Goal: Information Seeking & Learning: Learn about a topic

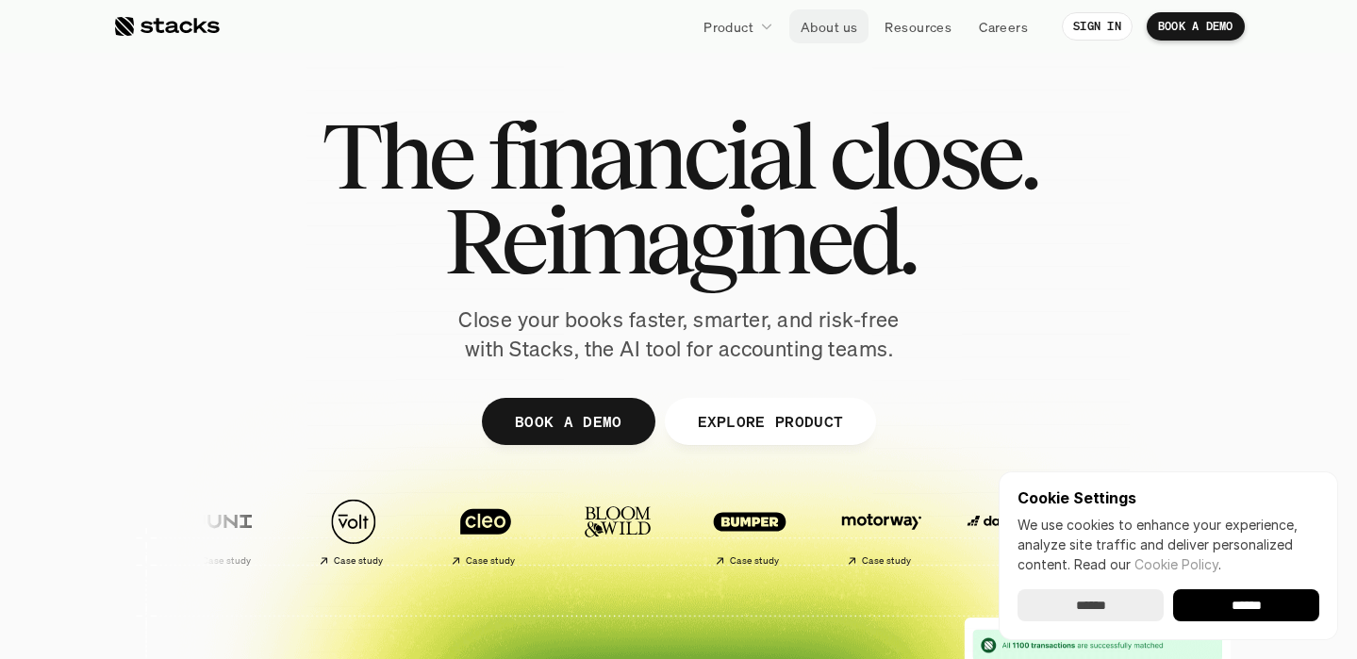
click at [823, 26] on p "About us" at bounding box center [829, 27] width 57 height 20
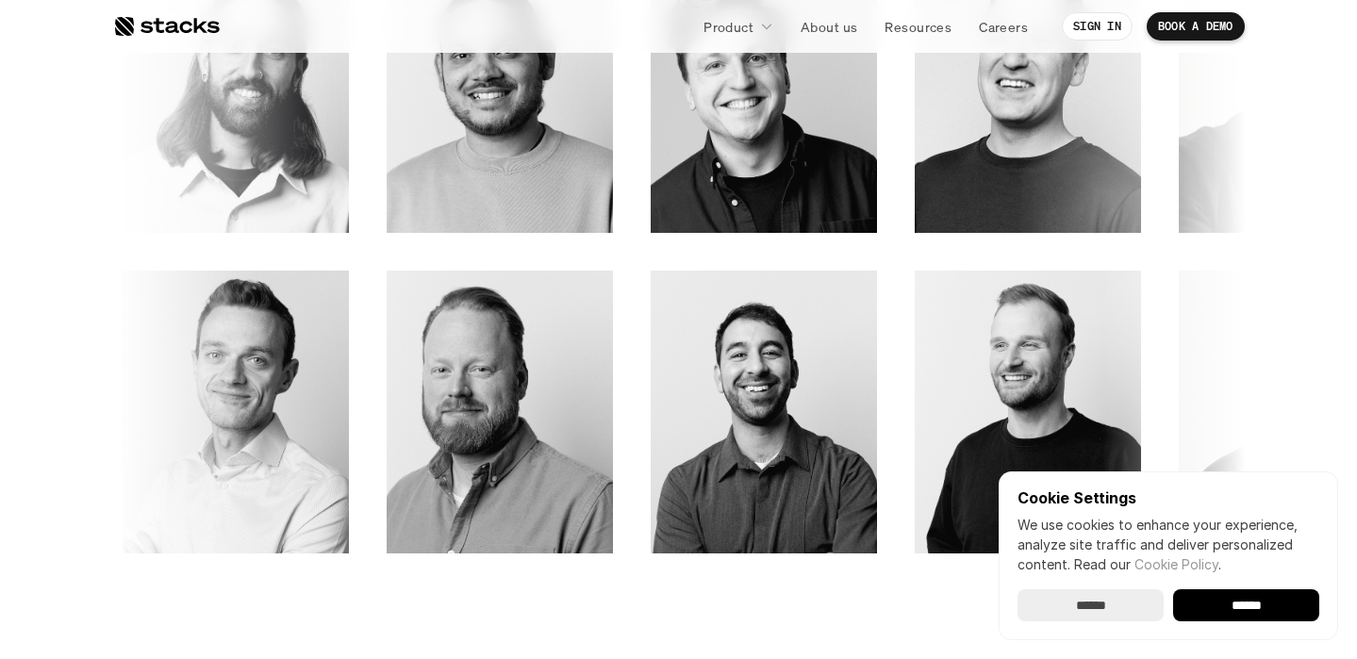
scroll to position [2765, 0]
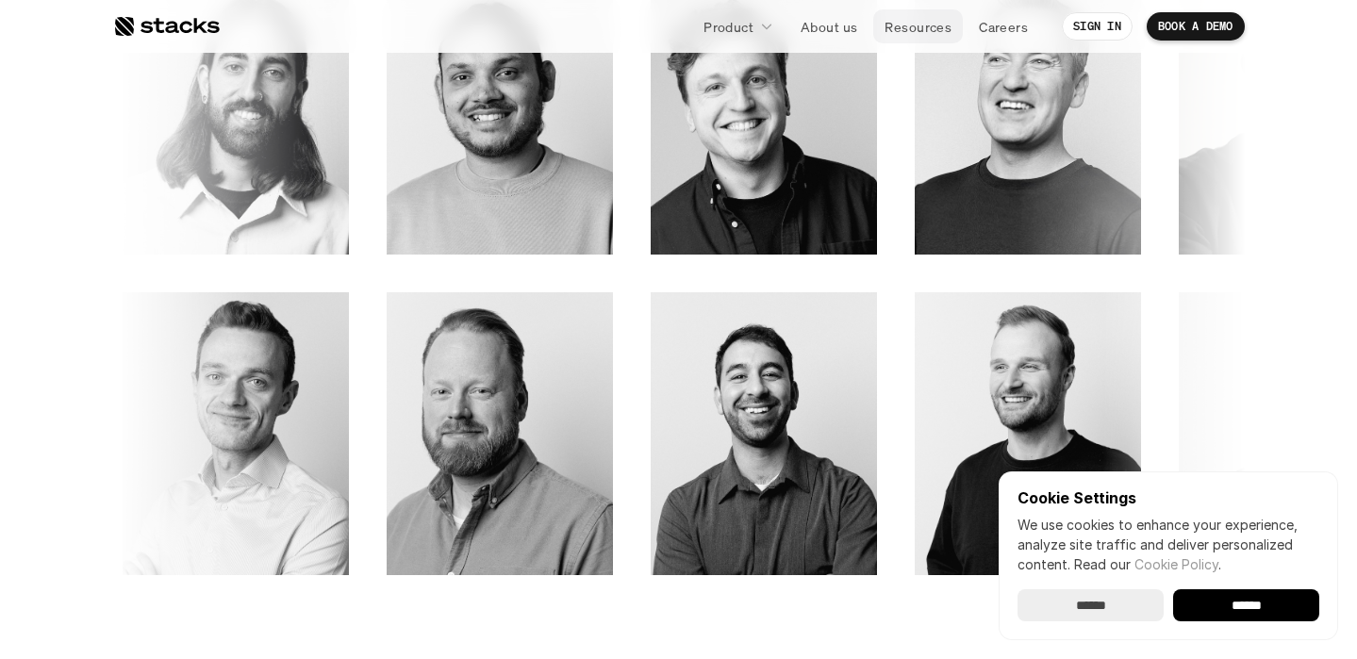
click at [918, 25] on p "Resources" at bounding box center [918, 27] width 67 height 20
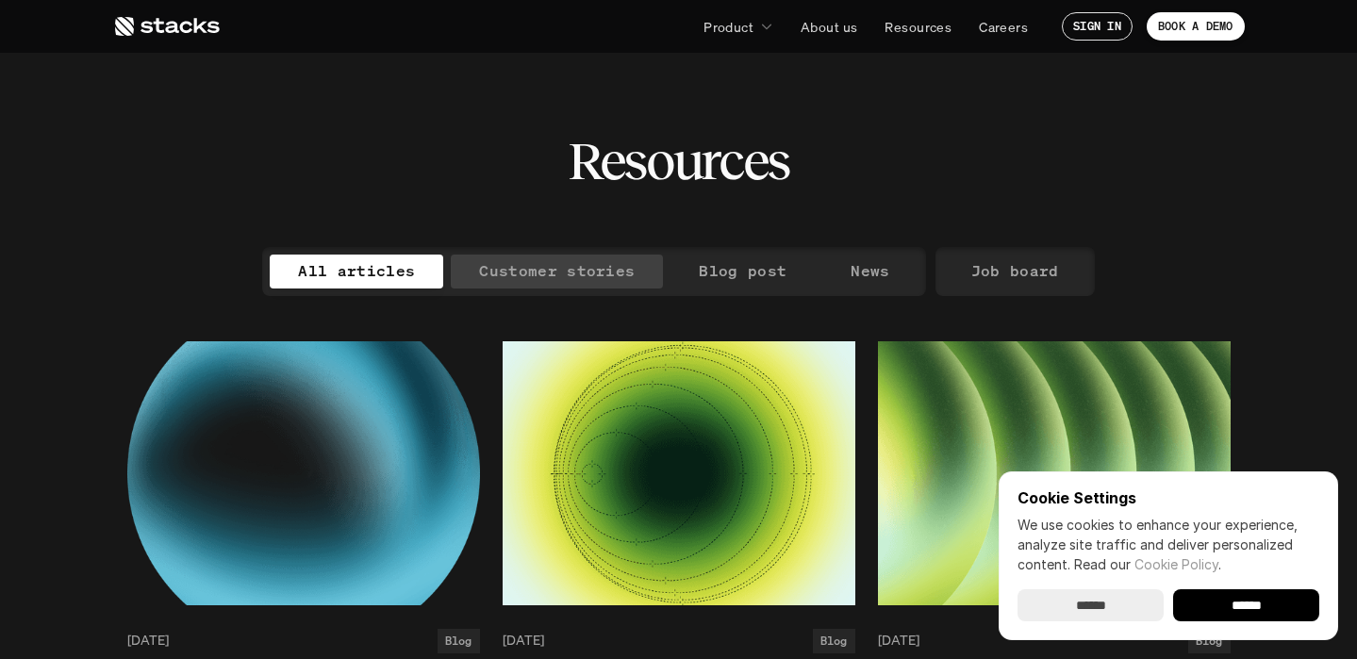
click at [602, 261] on p "Customer stories" at bounding box center [557, 271] width 156 height 27
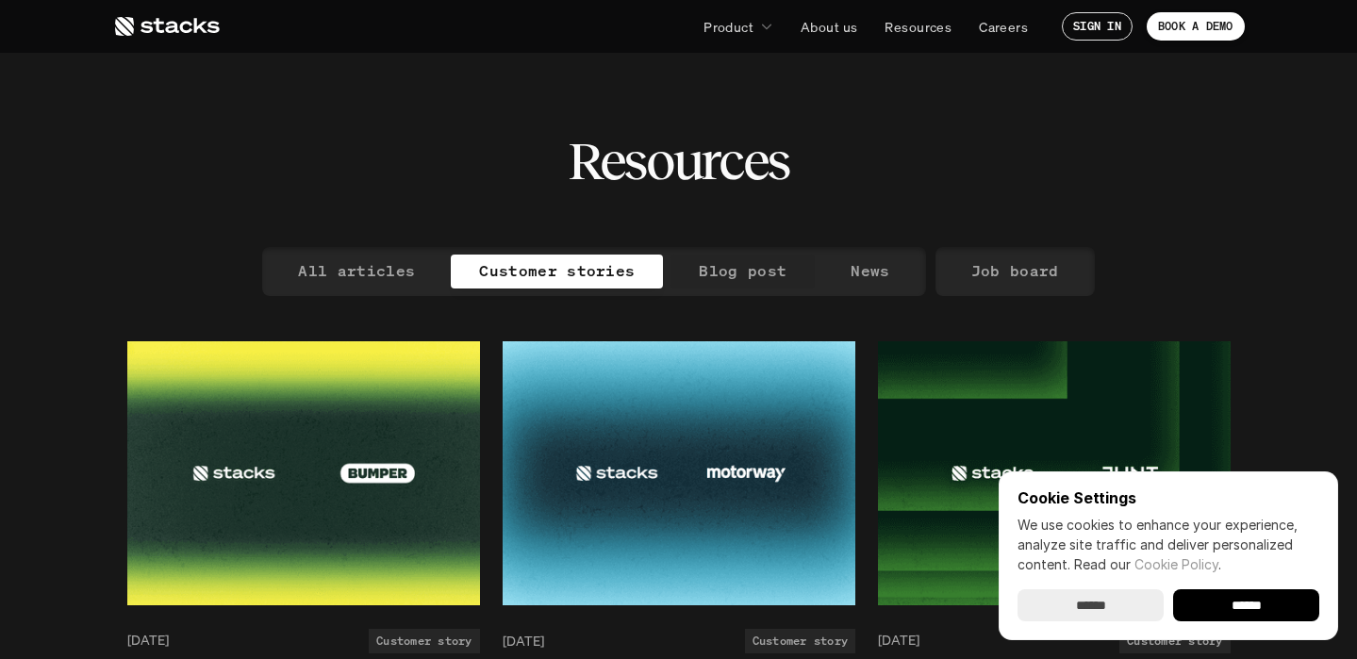
click at [747, 262] on p "Blog post" at bounding box center [743, 271] width 88 height 27
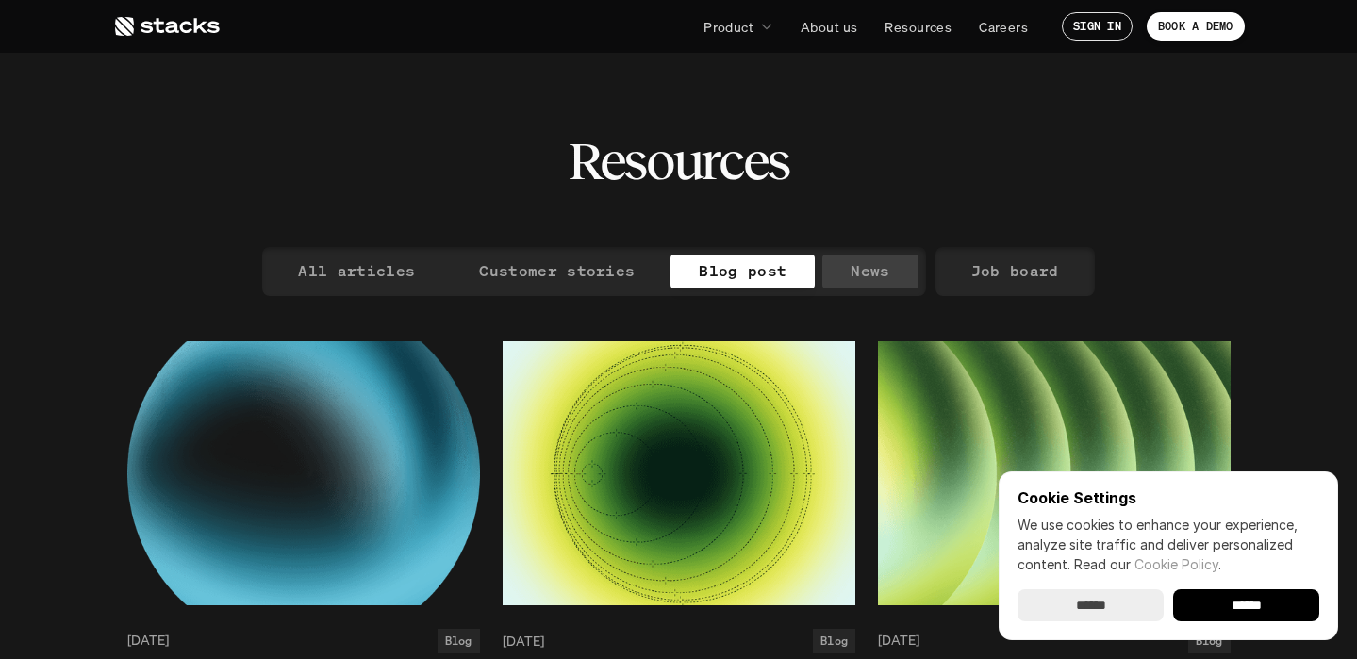
click at [868, 268] on p "News" at bounding box center [870, 271] width 39 height 27
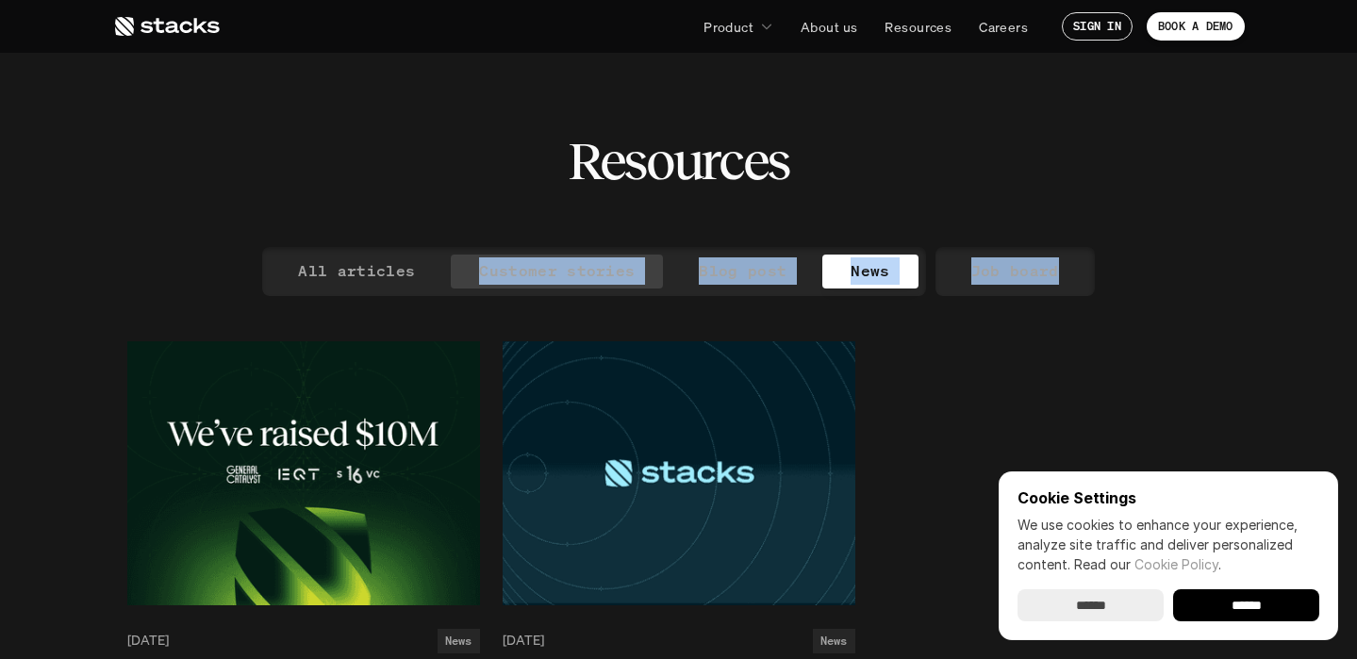
drag, startPoint x: 1077, startPoint y: 267, endPoint x: 474, endPoint y: 260, distance: 603.7
click at [474, 261] on div "All articles Customer stories Blog post News Job board" at bounding box center [679, 271] width 1104 height 49
copy div "Customer stories Blog post News Job board"
